Goal: Check status: Check status

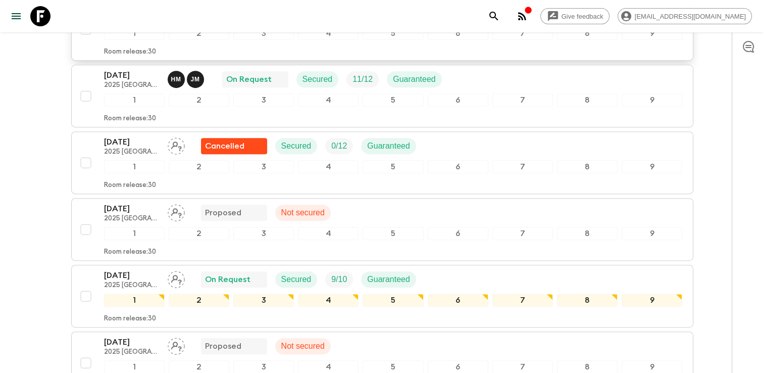
scroll to position [454, 0]
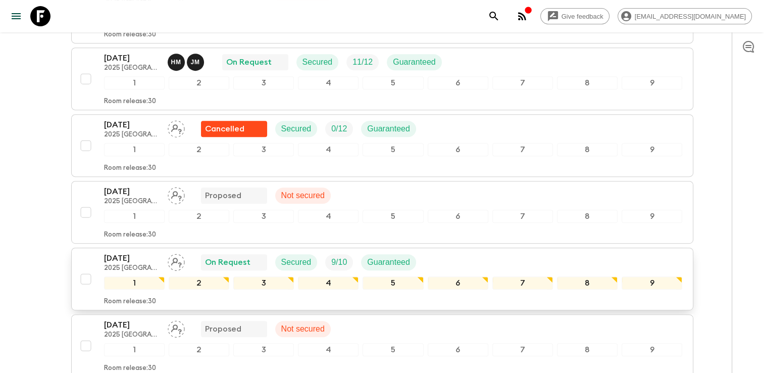
click at [138, 252] on p "[DATE]" at bounding box center [132, 258] width 56 height 12
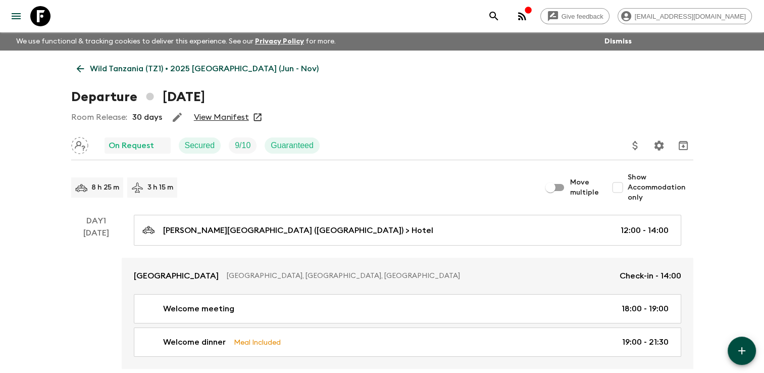
click at [218, 115] on link "View Manifest" at bounding box center [221, 117] width 55 height 10
click at [77, 68] on icon at bounding box center [80, 68] width 11 height 11
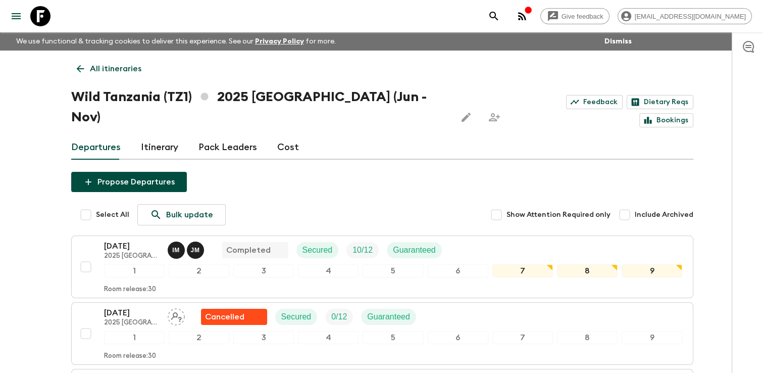
click at [81, 68] on icon at bounding box center [80, 68] width 11 height 11
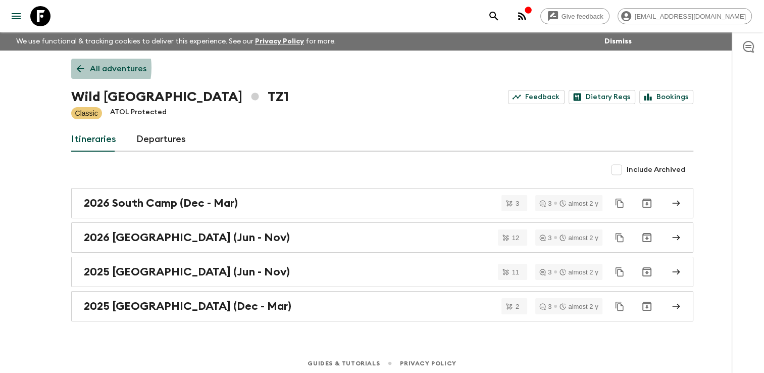
click at [81, 68] on icon at bounding box center [80, 68] width 11 height 11
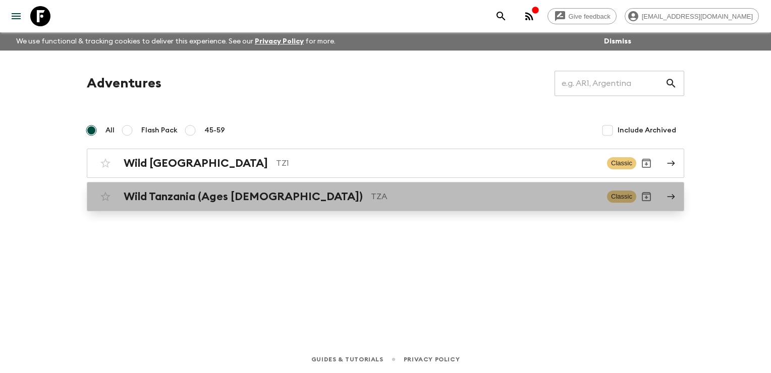
click at [182, 196] on h2 "Wild Tanzania (Ages [DEMOGRAPHIC_DATA])" at bounding box center [243, 196] width 239 height 13
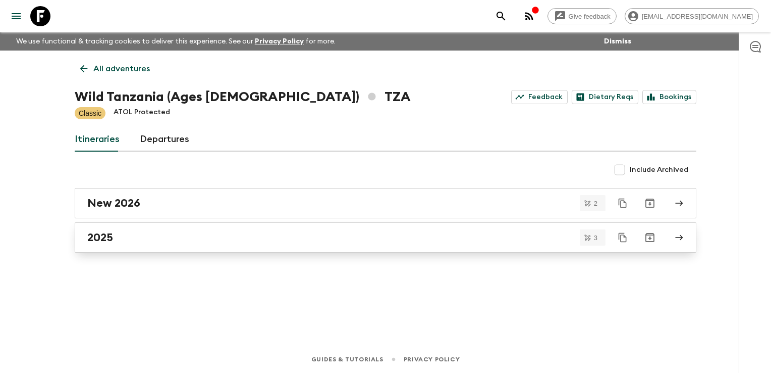
click at [105, 229] on link "2025" at bounding box center [386, 237] width 622 height 30
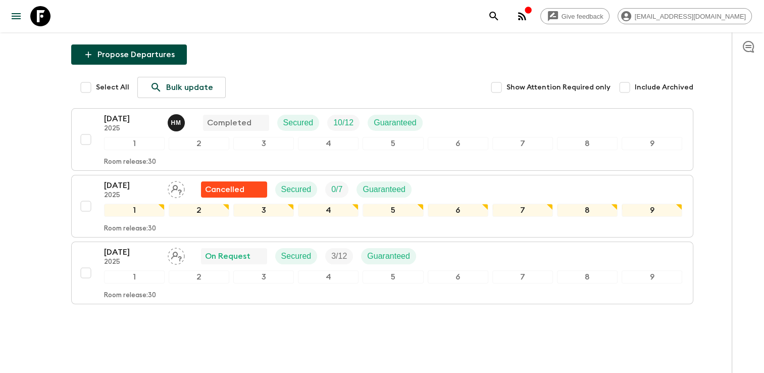
scroll to position [129, 0]
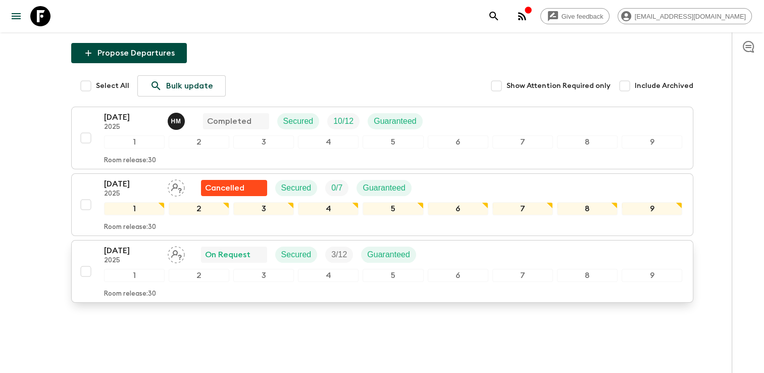
click at [116, 244] on p "[DATE]" at bounding box center [132, 250] width 56 height 12
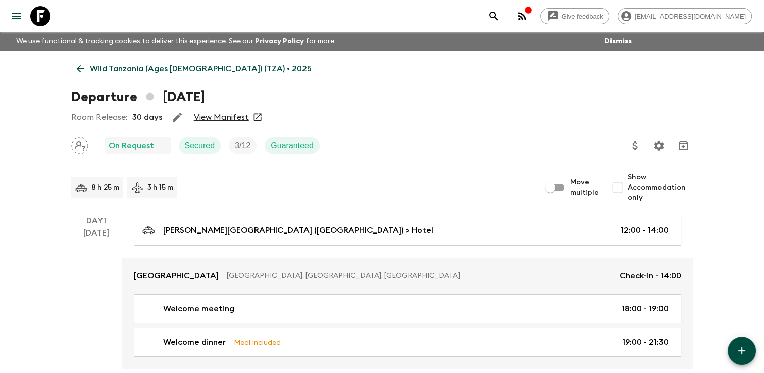
click at [208, 117] on link "View Manifest" at bounding box center [221, 117] width 55 height 10
